Goal: Obtain resource: Download file/media

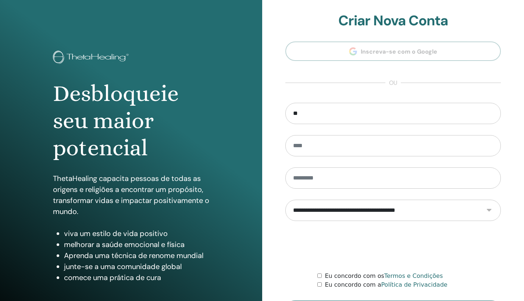
type input "*"
drag, startPoint x: 0, startPoint y: 0, endPoint x: 303, endPoint y: 238, distance: 385.6
click at [303, 238] on div at bounding box center [393, 246] width 216 height 29
drag, startPoint x: 303, startPoint y: 238, endPoint x: 385, endPoint y: 51, distance: 203.8
click at [385, 51] on section "**********" at bounding box center [393, 166] width 216 height 308
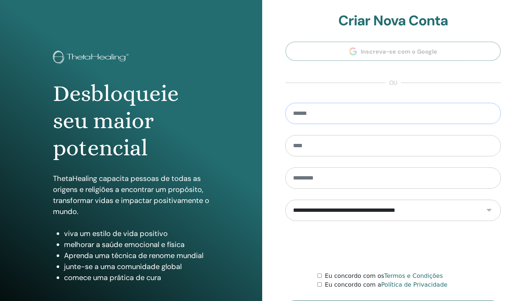
drag, startPoint x: 385, startPoint y: 51, endPoint x: 322, endPoint y: 113, distance: 87.6
click at [322, 113] on input "email" at bounding box center [393, 113] width 216 height 21
click at [284, 247] on div "**********" at bounding box center [393, 176] width 262 height 353
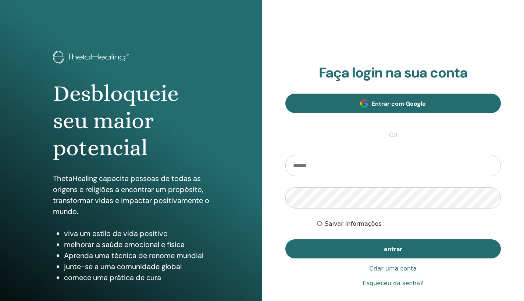
click at [383, 105] on span "Entrar com Google" at bounding box center [399, 104] width 54 height 8
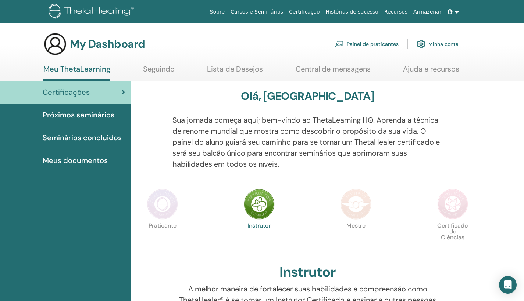
click at [83, 118] on span "Próximos seminários" at bounding box center [79, 115] width 72 height 11
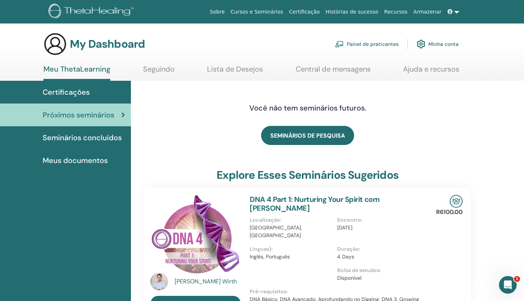
click at [76, 157] on span "Meus documentos" at bounding box center [75, 160] width 65 height 11
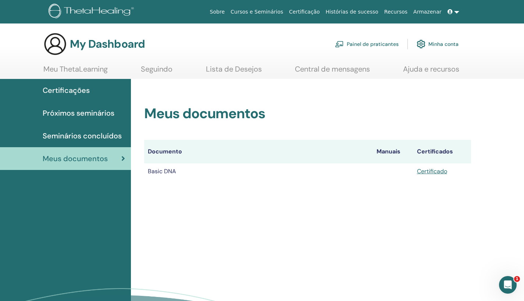
click at [428, 172] on link "Certificado" at bounding box center [432, 172] width 30 height 8
click at [91, 137] on span "Seminários concluídos" at bounding box center [82, 135] width 79 height 11
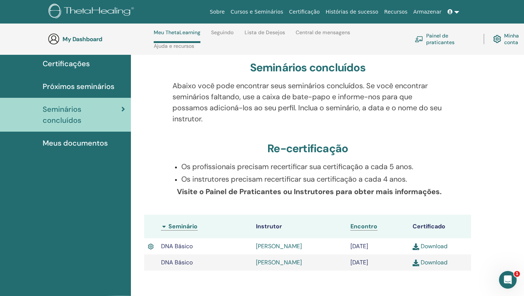
scroll to position [69, 0]
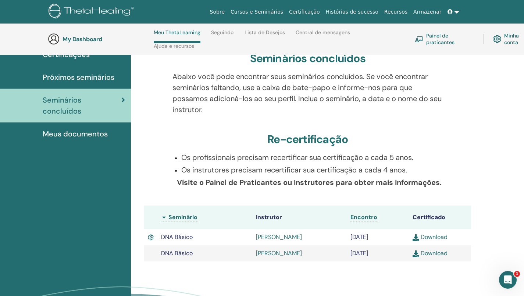
click at [437, 238] on link "Download" at bounding box center [429, 237] width 35 height 8
click at [435, 252] on link "Download" at bounding box center [429, 253] width 35 height 8
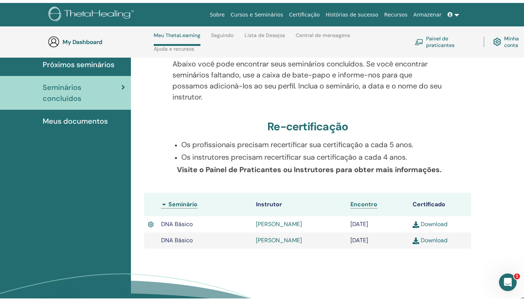
scroll to position [26, 0]
